Goal: Transaction & Acquisition: Purchase product/service

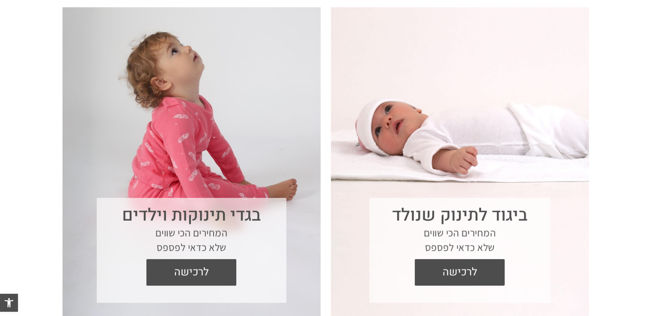
scroll to position [385, 0]
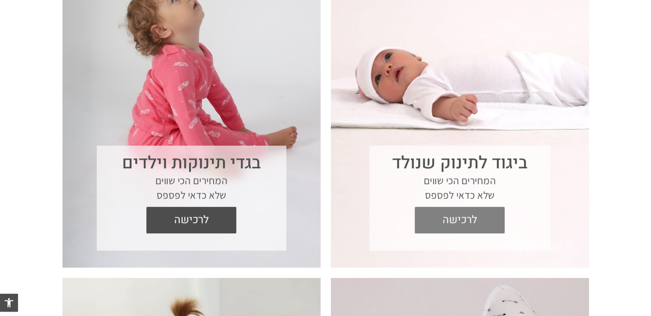
click at [455, 221] on span "לרכישה" at bounding box center [459, 220] width 77 height 27
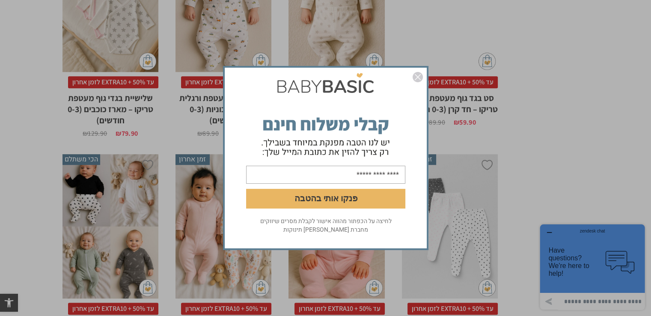
scroll to position [959, 0]
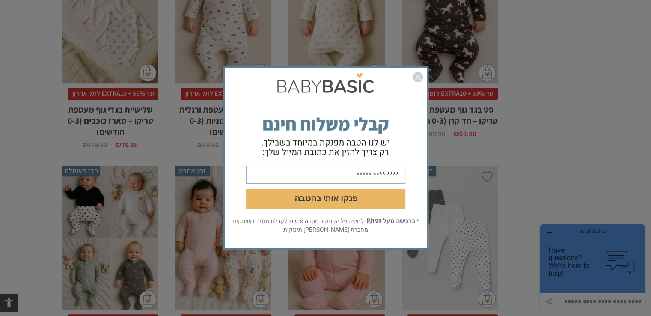
click at [420, 76] on img "סגור" at bounding box center [417, 77] width 10 height 10
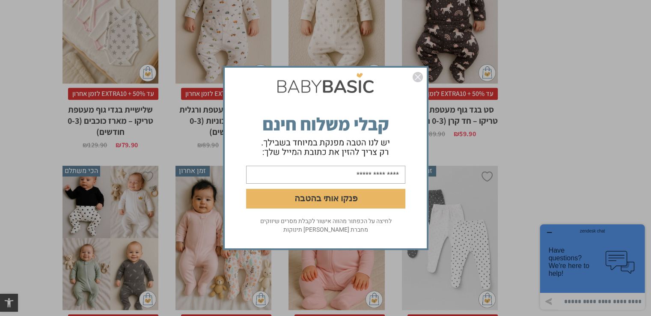
click at [420, 79] on img "סגור" at bounding box center [417, 77] width 10 height 10
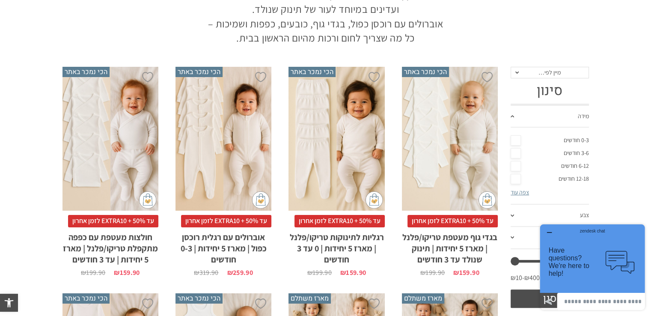
scroll to position [0, 0]
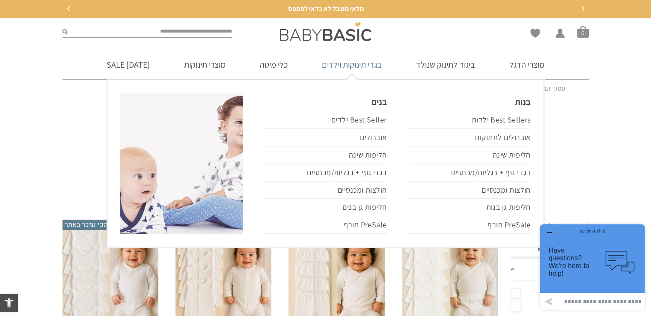
click at [352, 67] on link "בגדי תינוקות וילדים" at bounding box center [352, 64] width 86 height 29
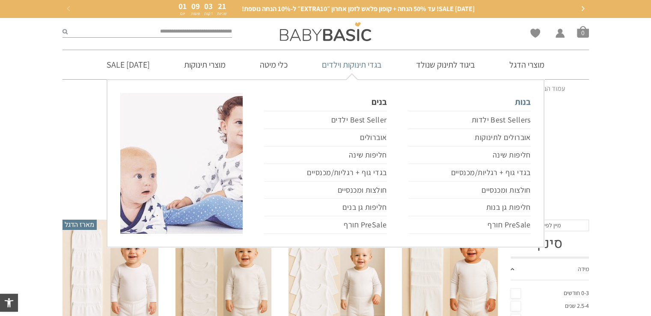
click at [528, 106] on link "בנות" at bounding box center [469, 102] width 122 height 18
click at [500, 141] on link "אוברולים לתינוקות" at bounding box center [469, 138] width 122 height 18
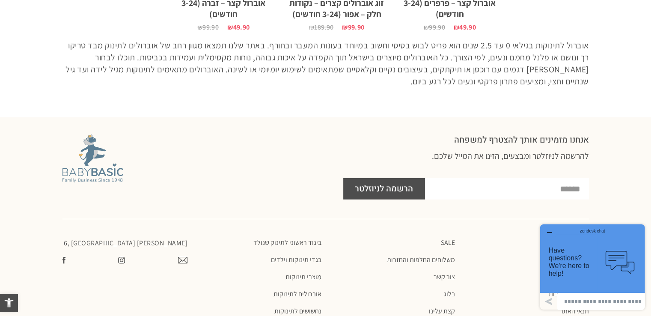
scroll to position [2542, 0]
